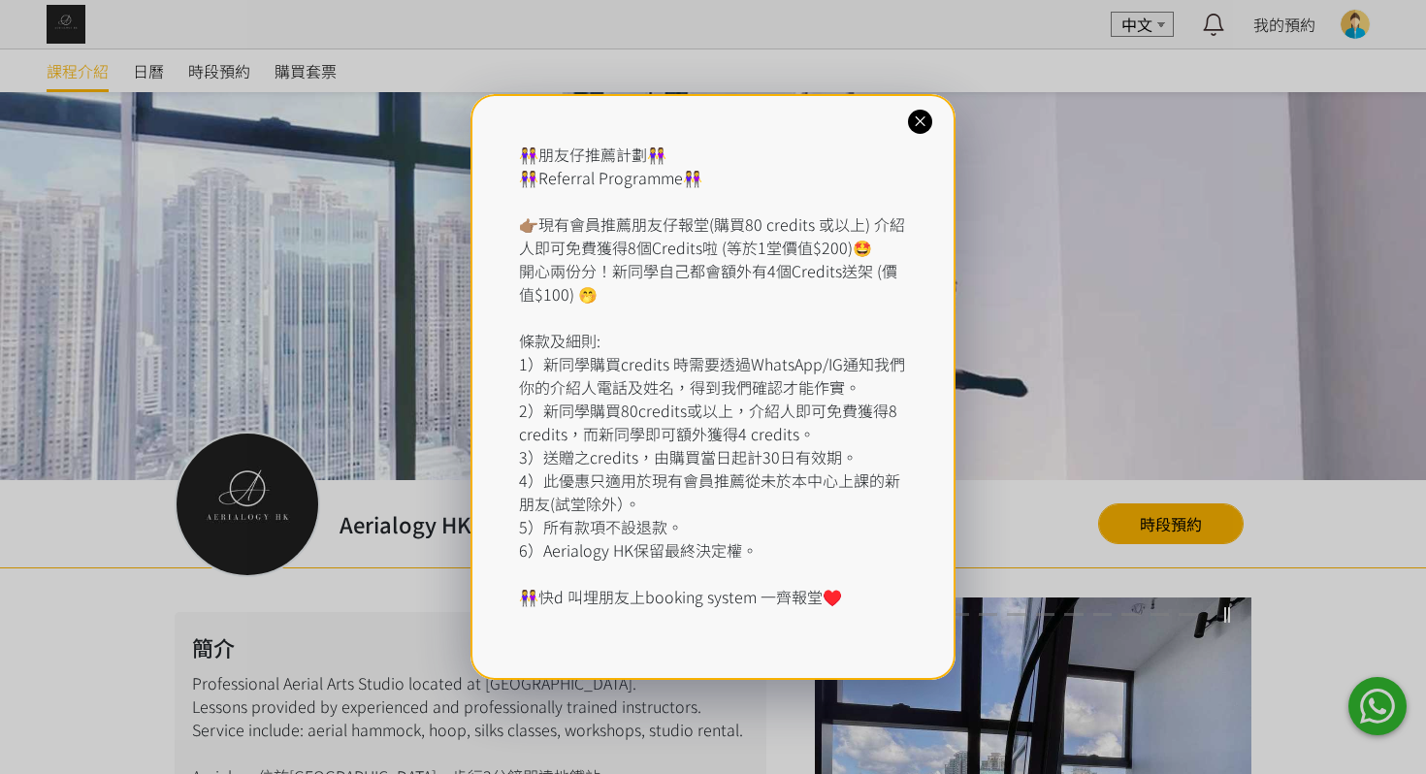
scroll to position [1264, 0]
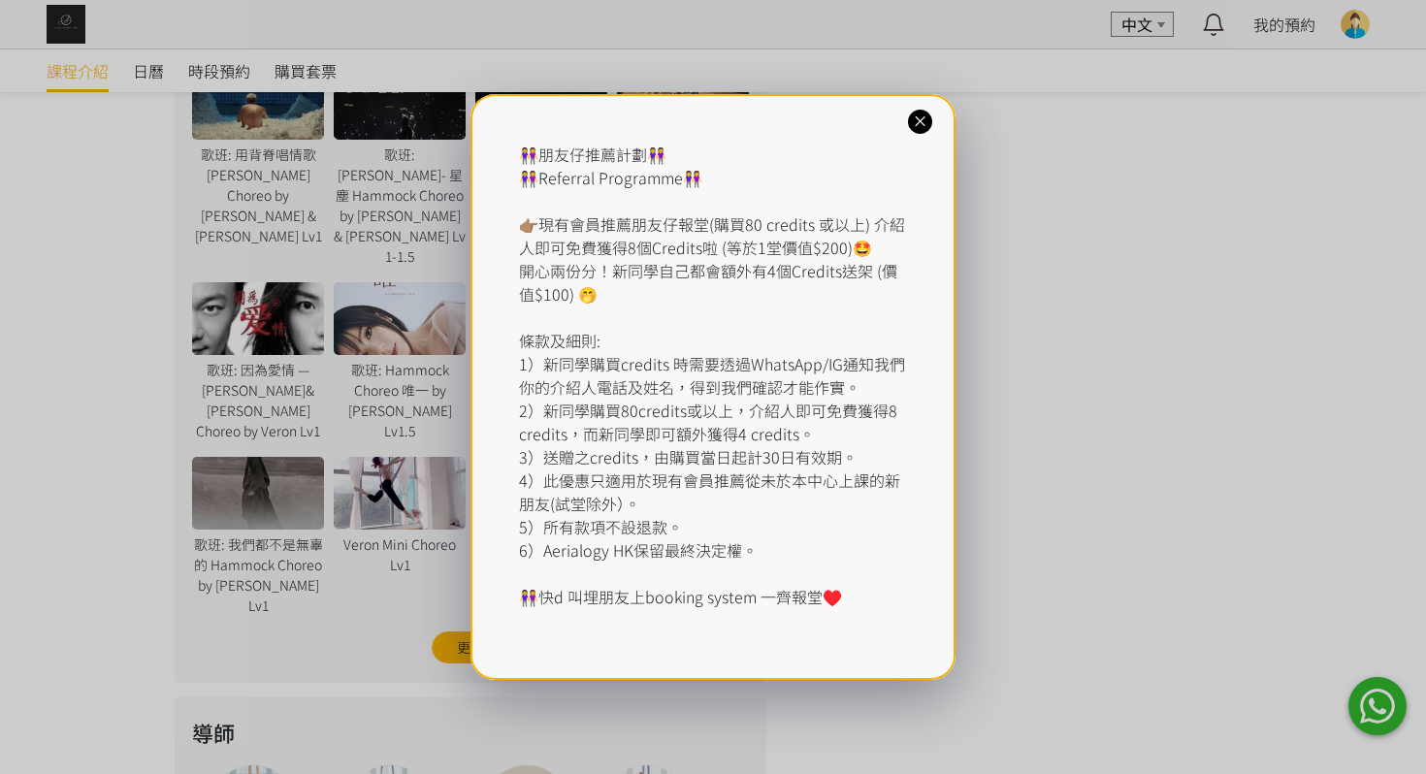
click at [290, 223] on div "👭朋友仔推薦計劃👭 👭Referral Programme👭 👉🏽現有會員推薦朋友仔報堂(購買80 credits 或以上) 介紹人即可免費獲得8個Credi…" at bounding box center [713, 387] width 1426 height 774
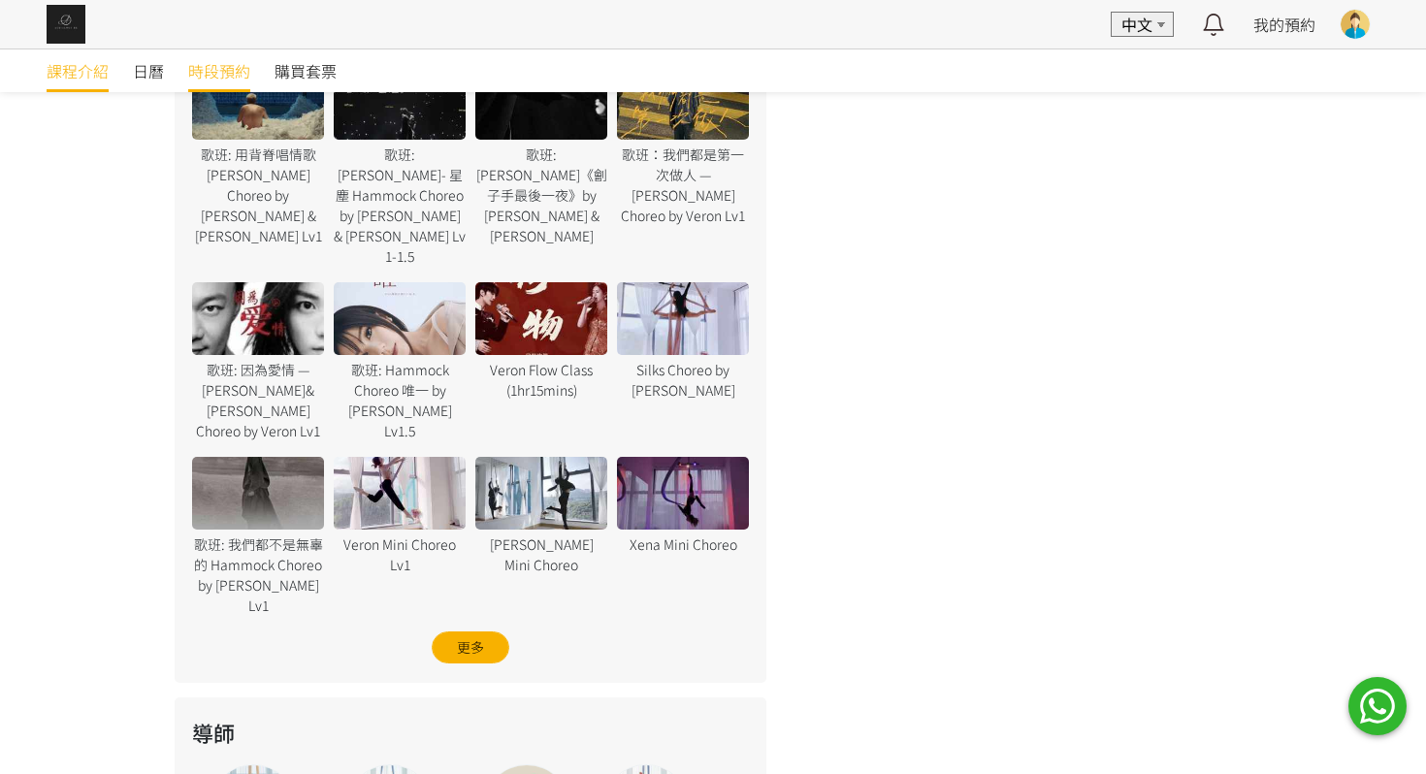
click at [217, 71] on span "時段預約" at bounding box center [219, 70] width 62 height 23
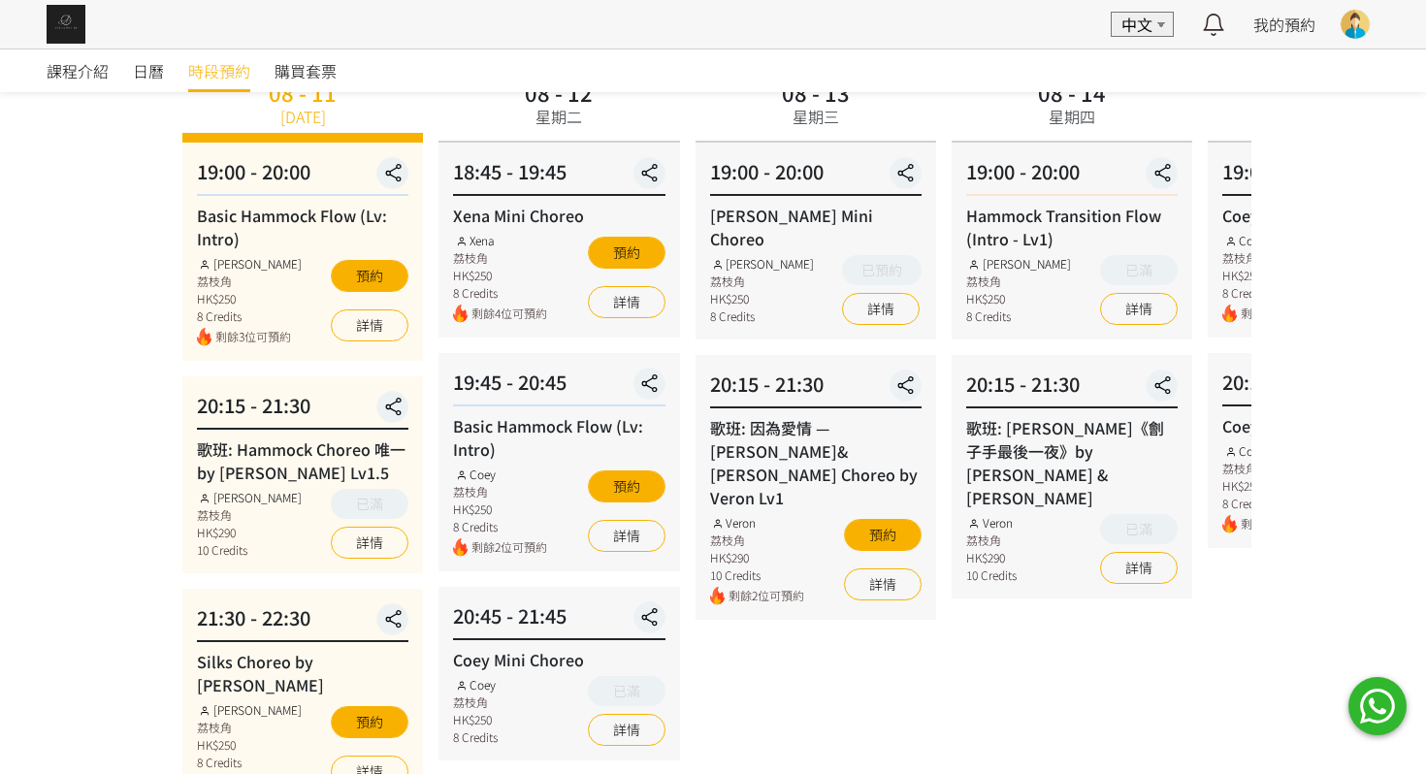
scroll to position [69, 0]
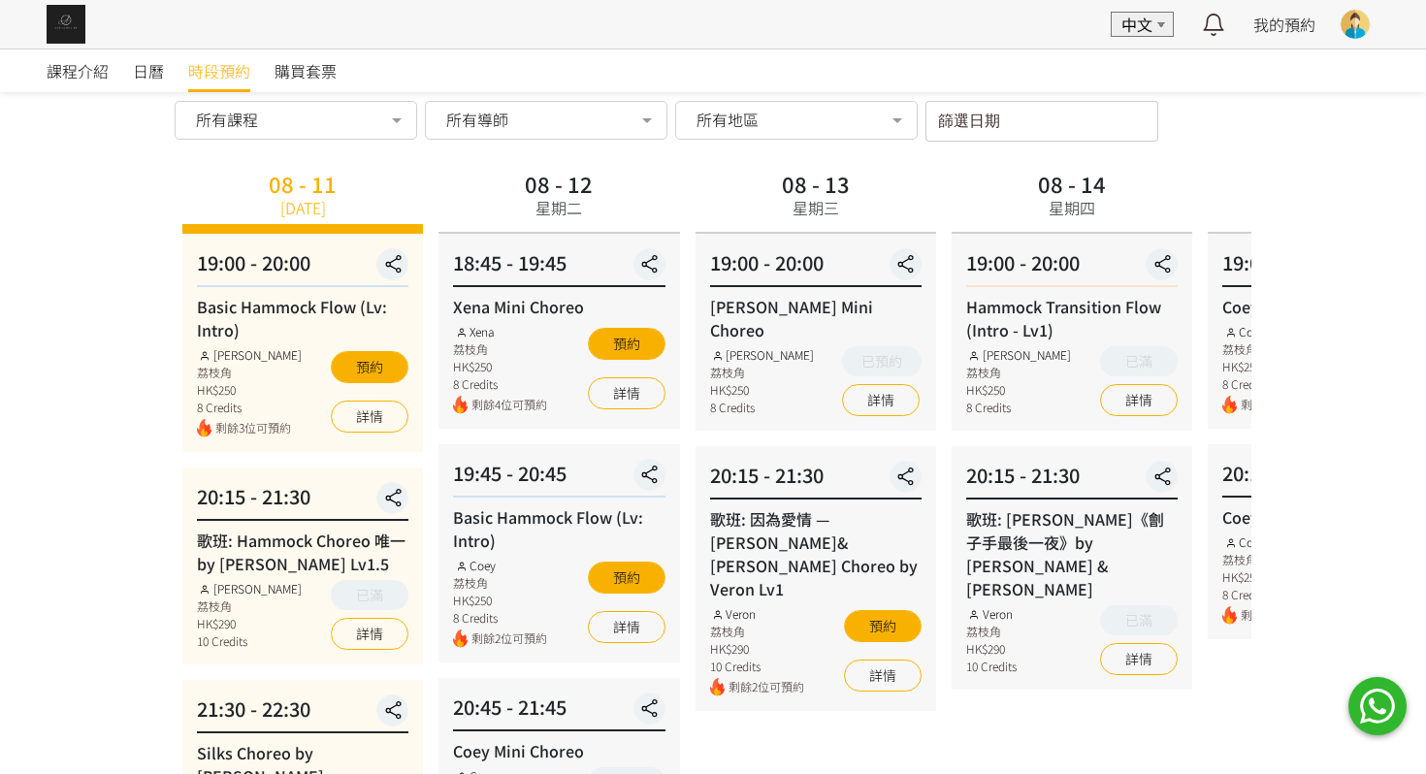
click at [1017, 118] on input "篩選日期" at bounding box center [1042, 121] width 233 height 41
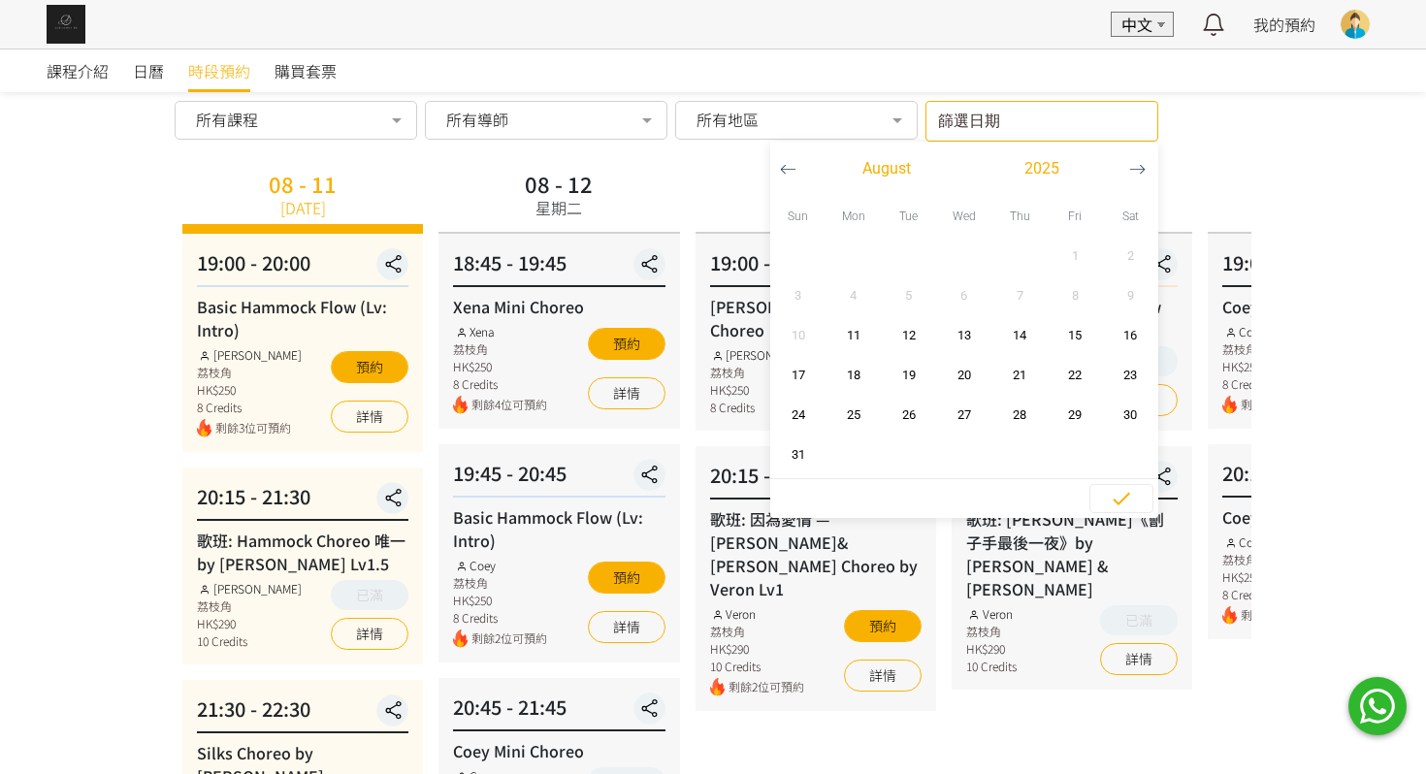
click at [1017, 118] on input "篩選日期" at bounding box center [1042, 121] width 233 height 41
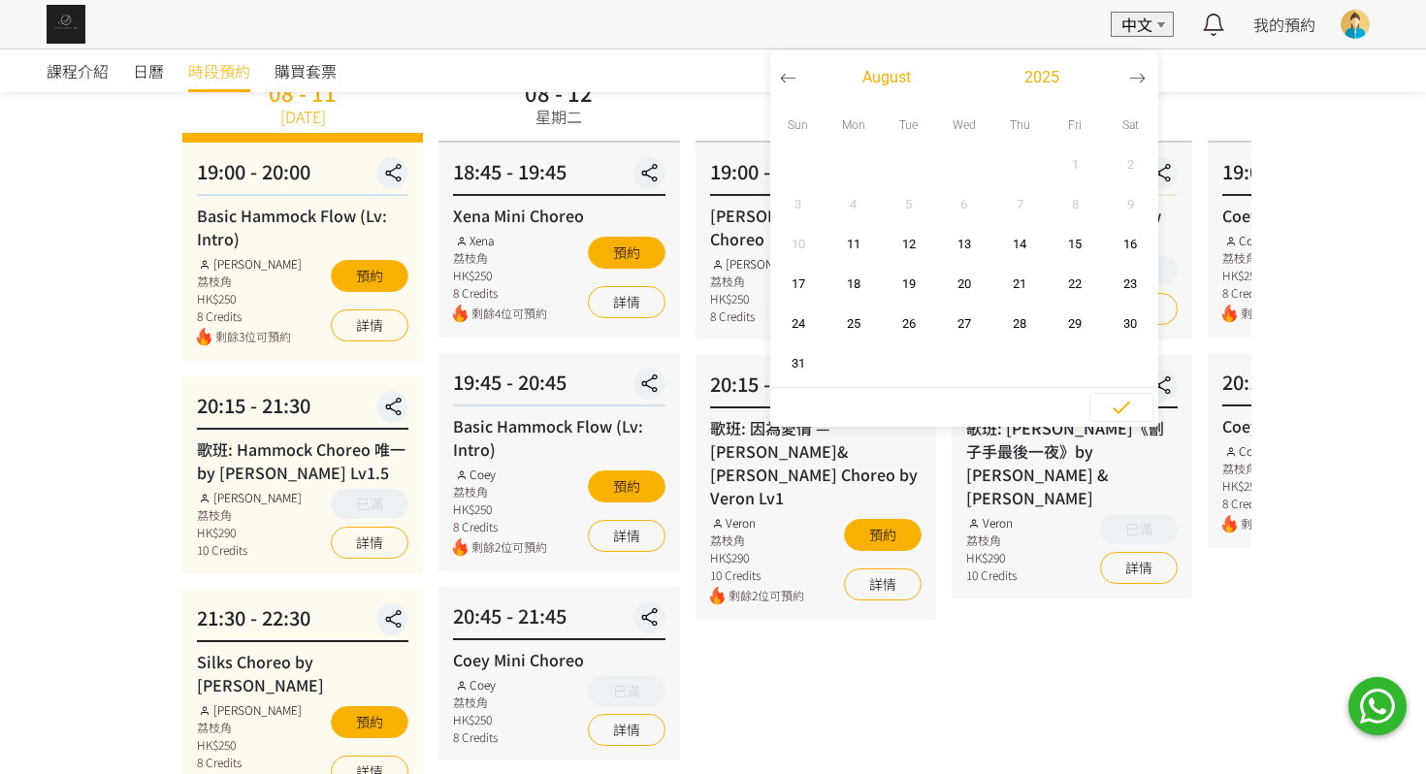
scroll to position [161, 0]
click at [1146, 73] on button "button" at bounding box center [1138, 76] width 36 height 54
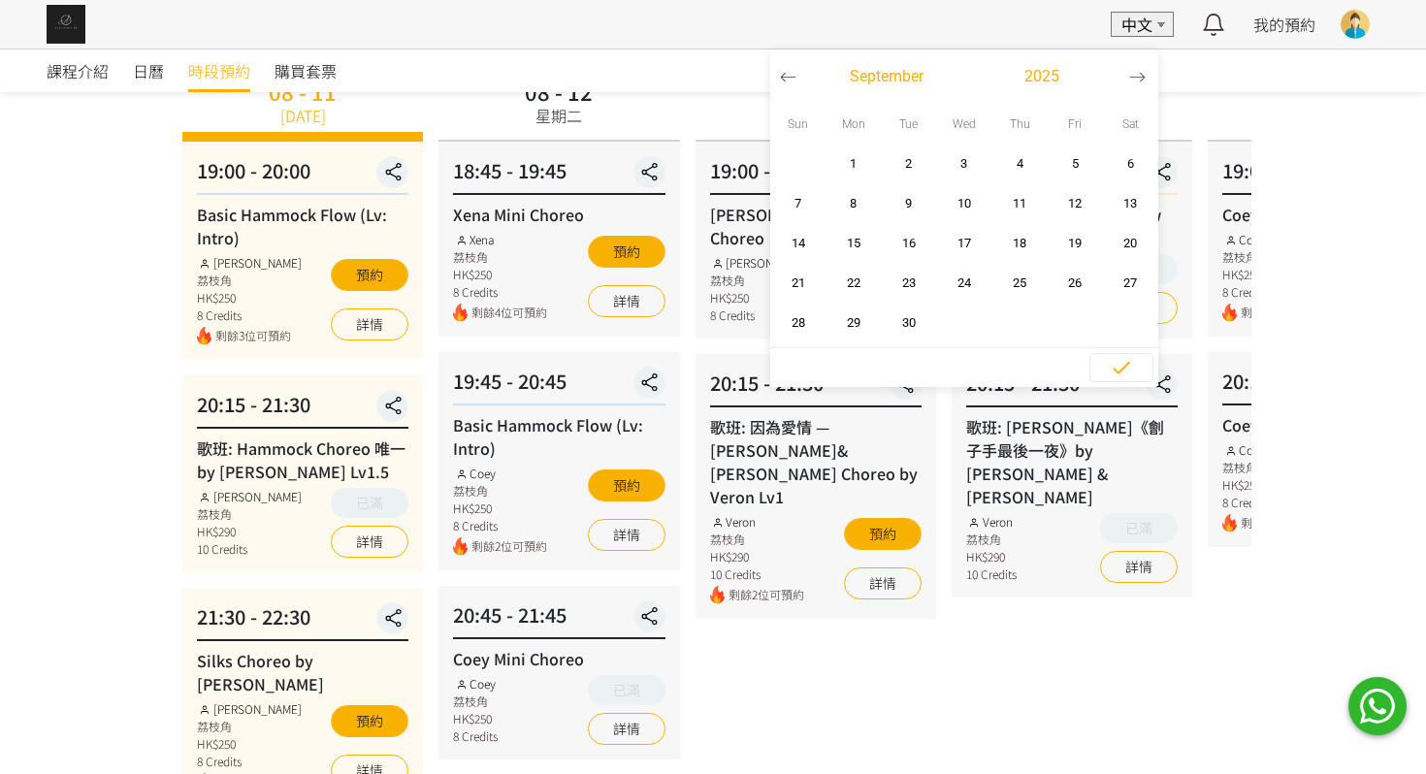
click at [789, 80] on icon "button" at bounding box center [788, 77] width 16 height 16
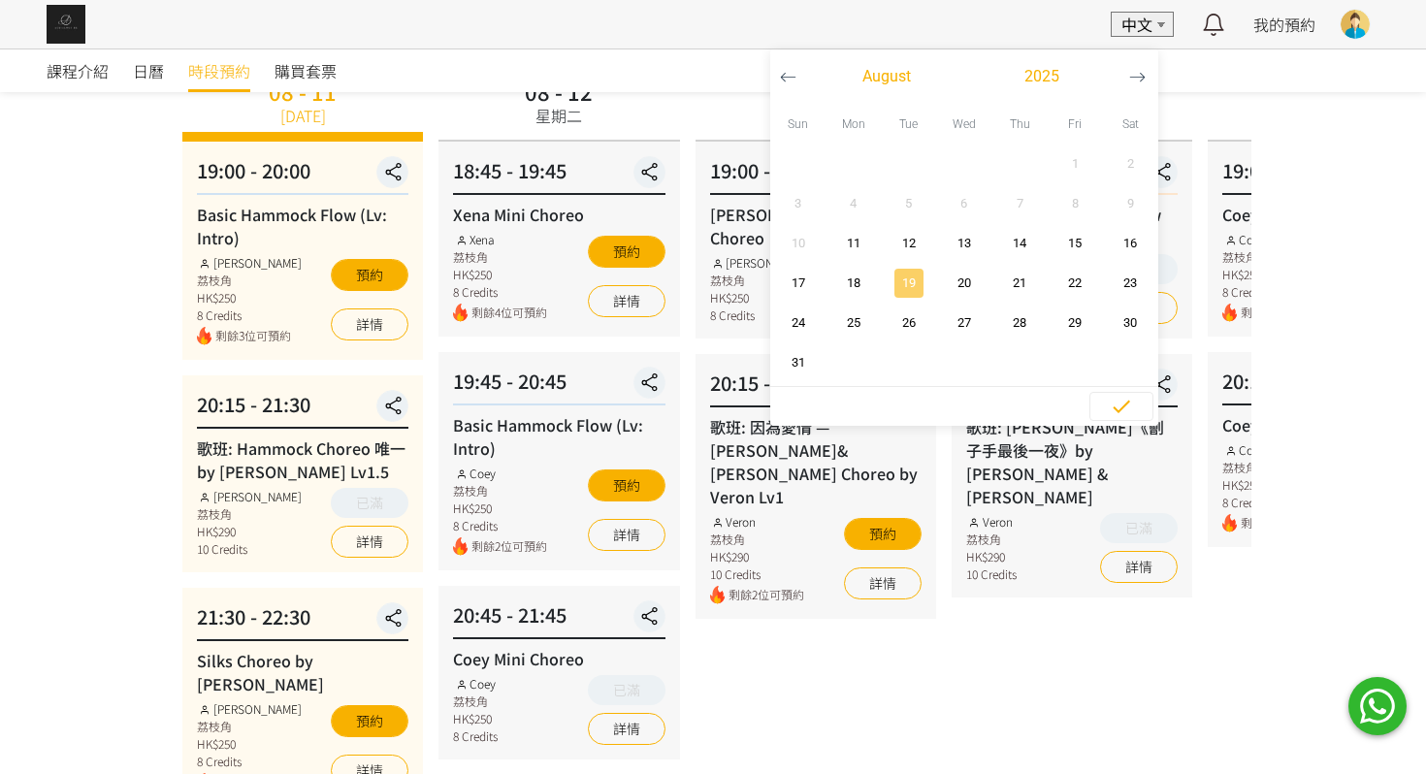
click at [925, 288] on span "19" at bounding box center [909, 283] width 44 height 19
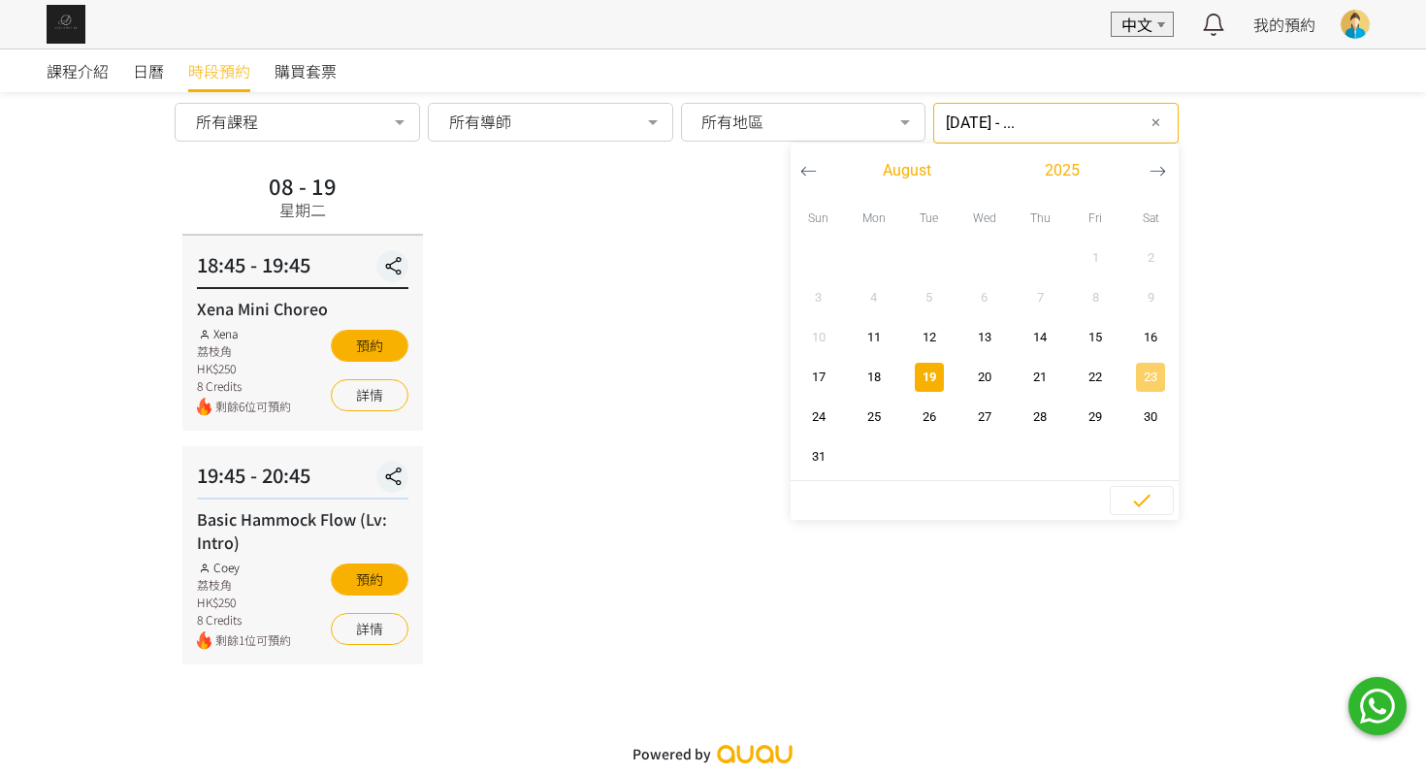
click at [1137, 368] on span "23" at bounding box center [1151, 377] width 44 height 19
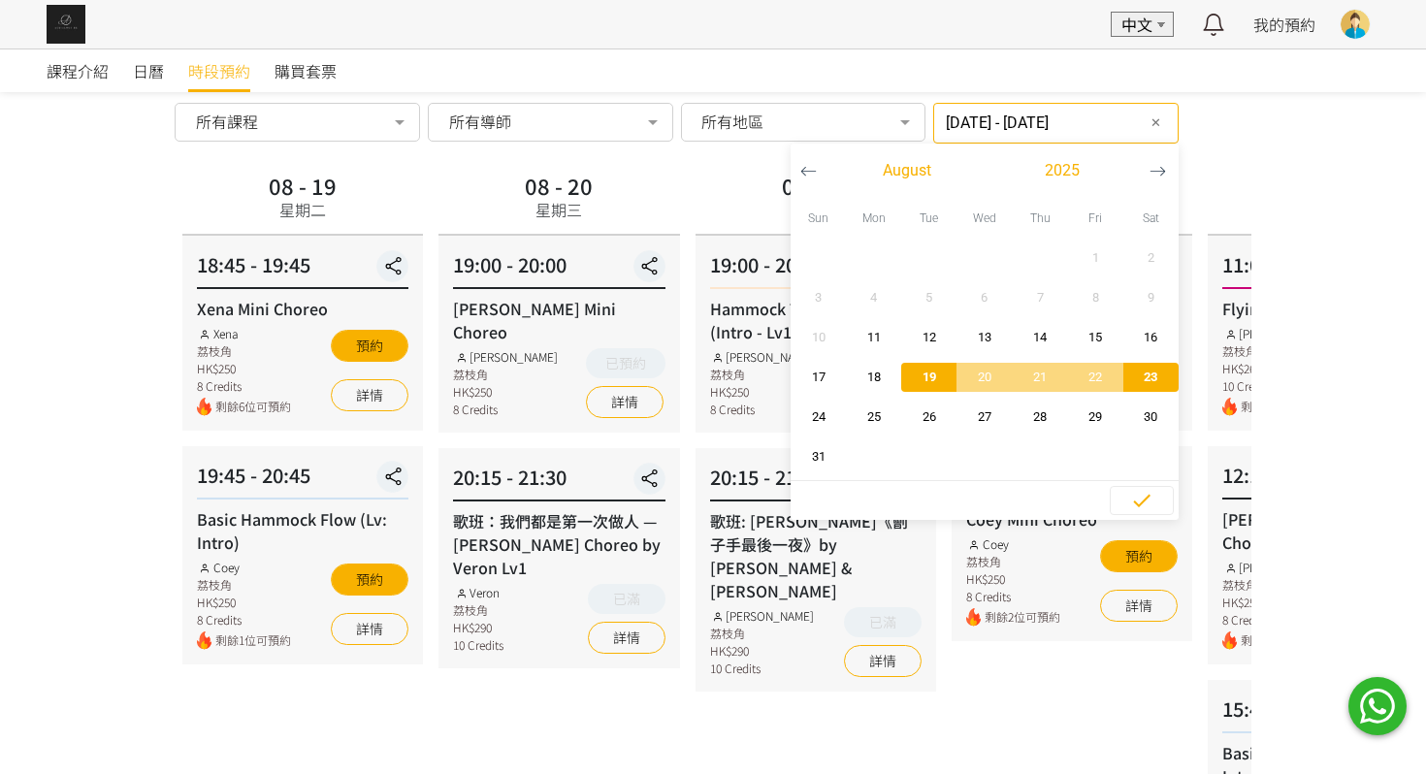
click at [1137, 368] on span "23" at bounding box center [1151, 377] width 44 height 19
type input "2025-08-23 - ..."
